Goal: Task Accomplishment & Management: Manage account settings

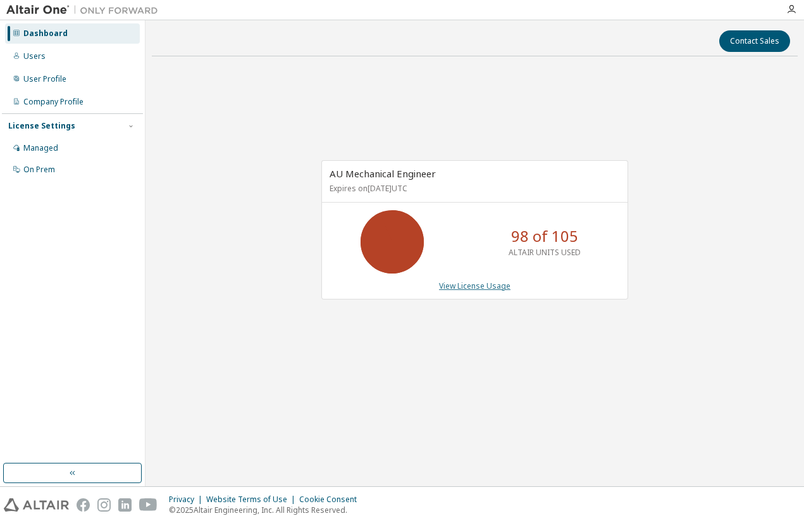
click at [462, 289] on link "View License Usage" at bounding box center [475, 285] width 72 height 11
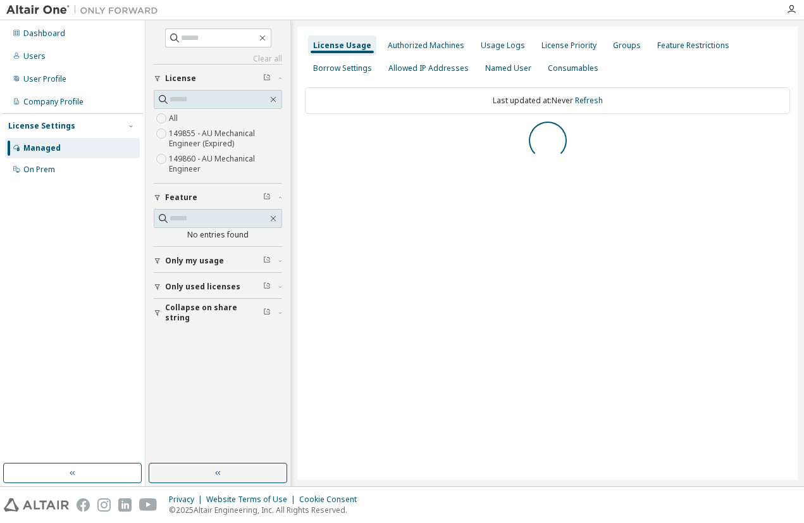
click at [228, 159] on label "149860 - AU Mechanical Engineer" at bounding box center [225, 163] width 113 height 25
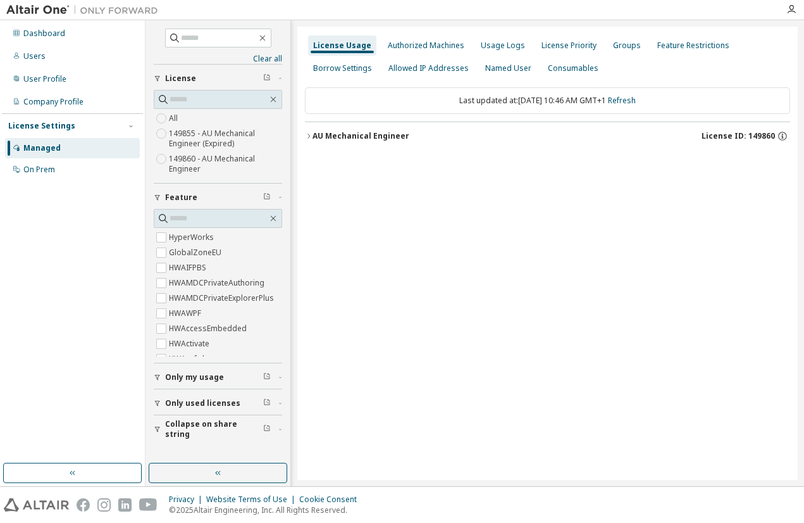
click at [389, 146] on button "AU Mechanical Engineer License ID: 149860" at bounding box center [547, 136] width 485 height 28
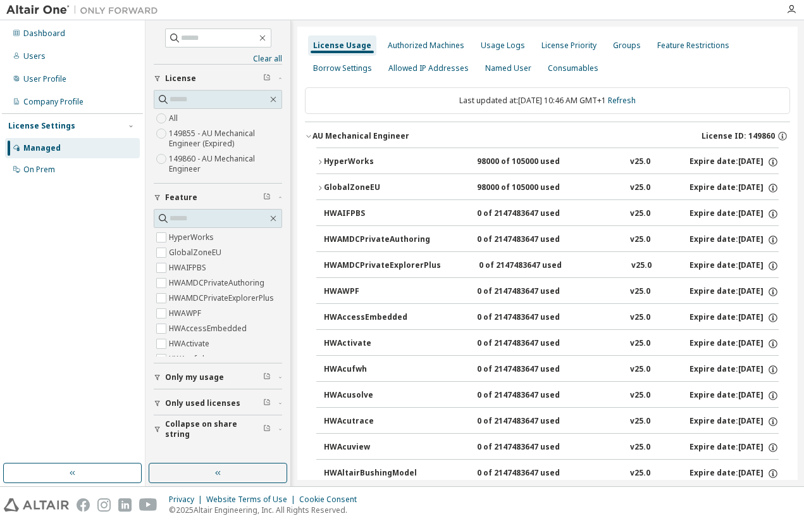
click at [378, 171] on button "HyperWorks 98000 of 105000 used v25.0 Expire date: 2025-10-18" at bounding box center [547, 162] width 463 height 28
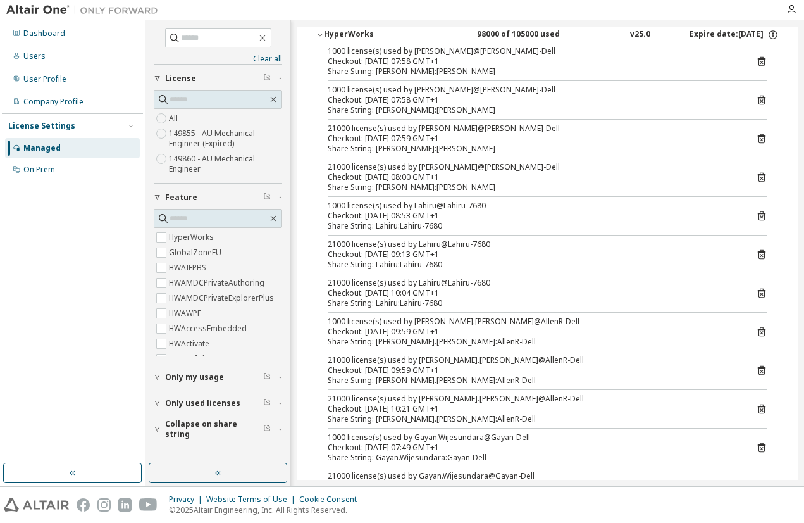
scroll to position [127, 0]
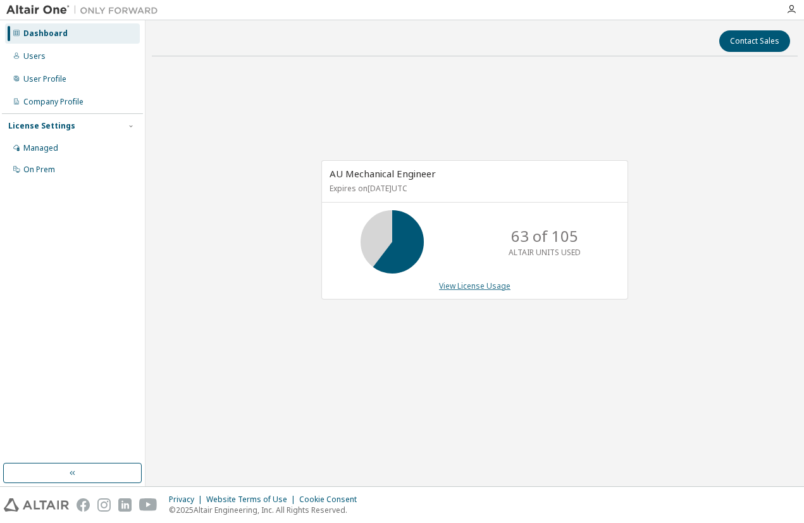
click at [481, 289] on link "View License Usage" at bounding box center [475, 285] width 72 height 11
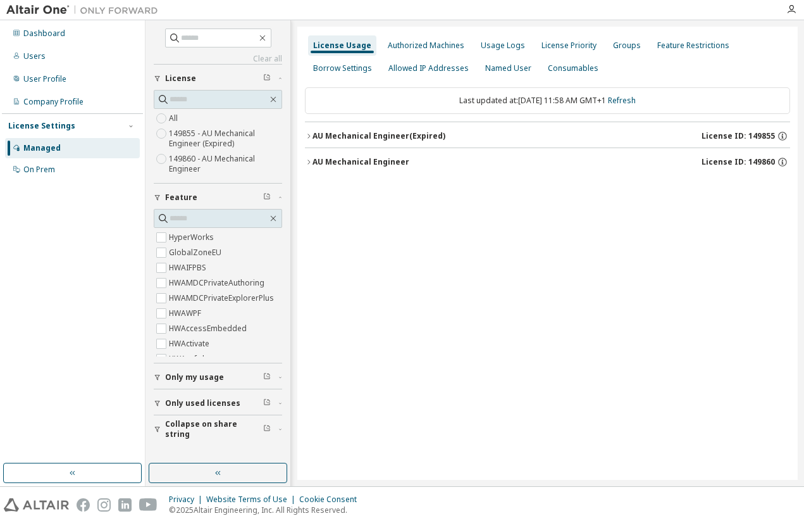
click at [363, 138] on div "AU Mechanical Engineer (Expired)" at bounding box center [379, 136] width 133 height 10
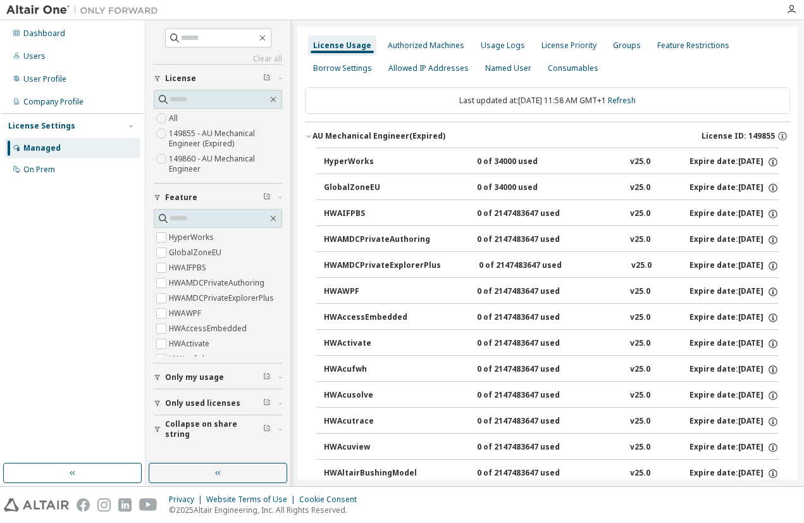
click at [363, 138] on div "AU Mechanical Engineer (Expired)" at bounding box center [379, 136] width 133 height 10
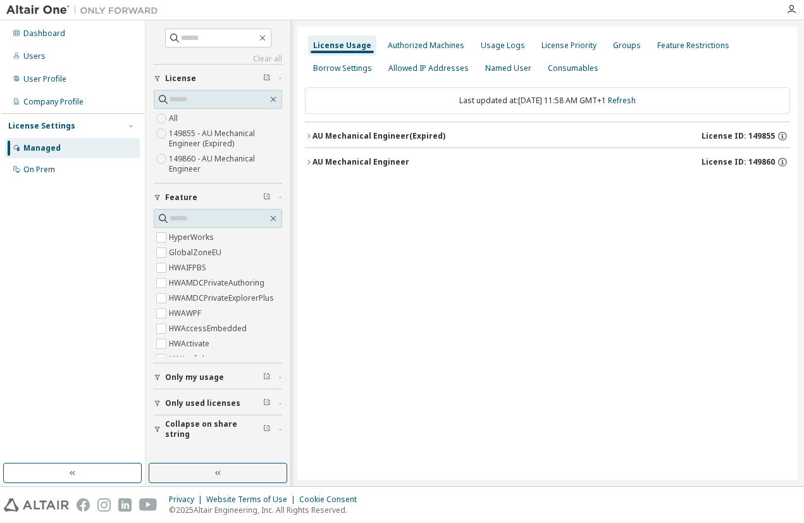
click at [365, 152] on button "AU Mechanical Engineer License ID: 149860" at bounding box center [547, 162] width 485 height 28
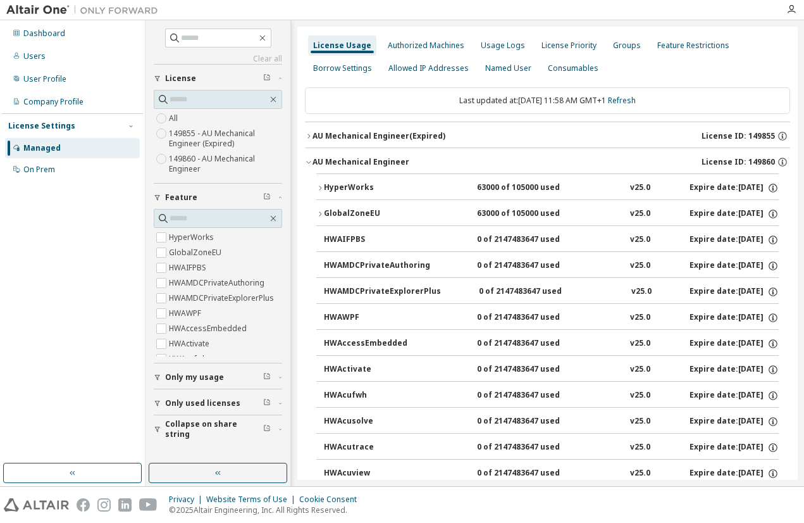
click at [365, 157] on div "AU Mechanical Engineer" at bounding box center [361, 162] width 97 height 10
